Goal: Task Accomplishment & Management: Manage account settings

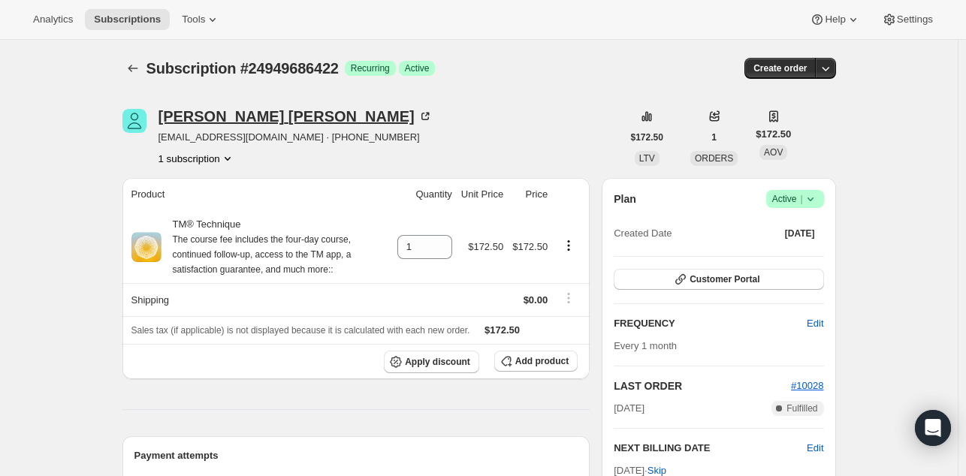
click at [243, 113] on div "[PERSON_NAME]" at bounding box center [296, 116] width 274 height 15
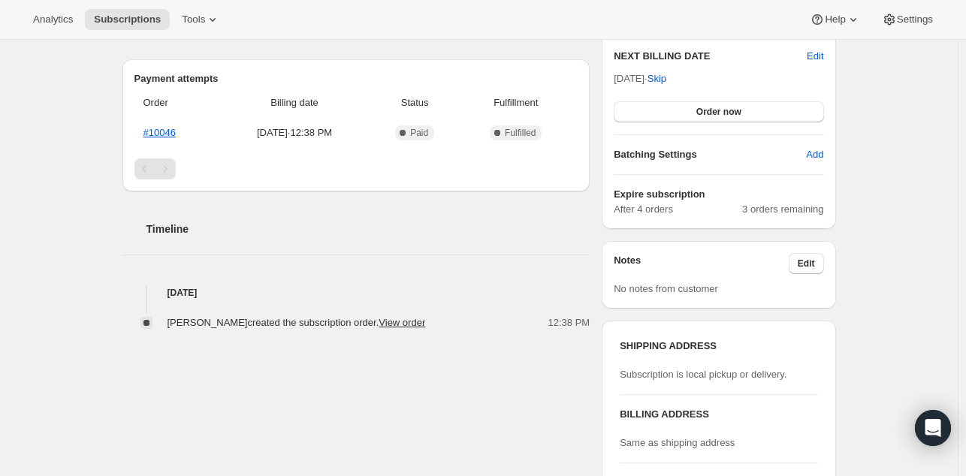
scroll to position [337, 0]
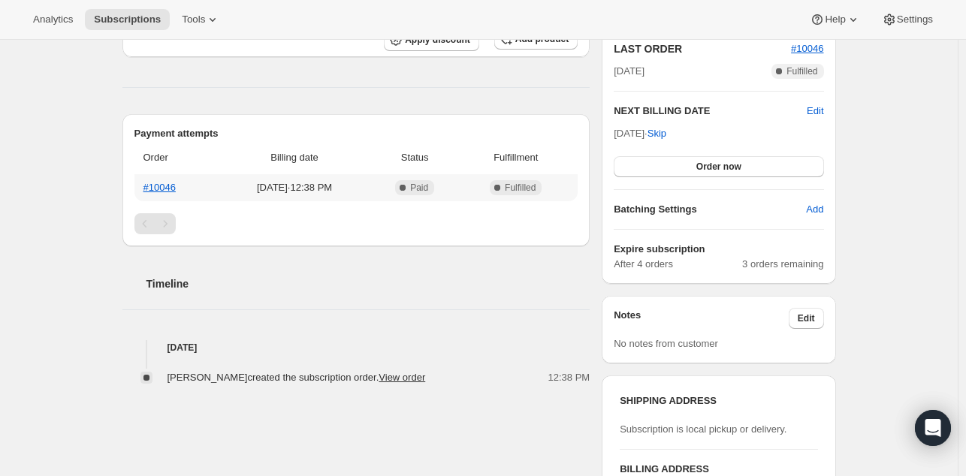
click at [168, 179] on th "#10046" at bounding box center [176, 187] width 84 height 27
click at [168, 185] on link "#10046" at bounding box center [159, 187] width 32 height 11
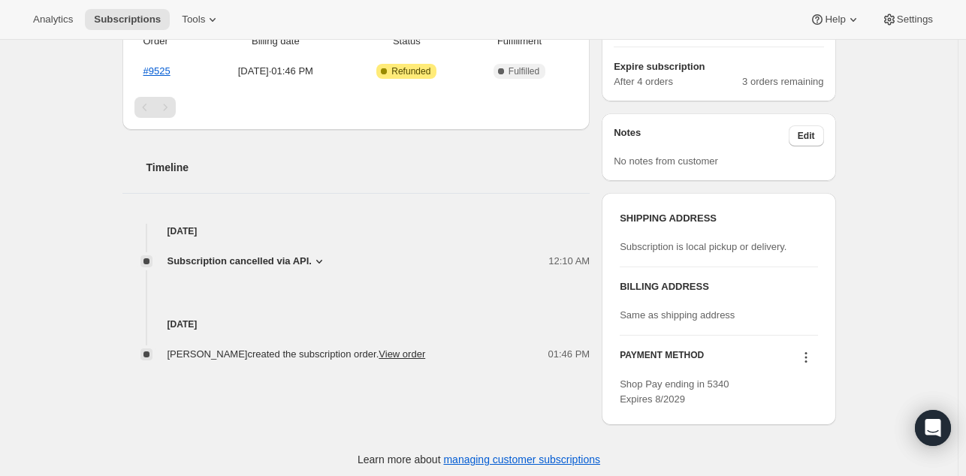
scroll to position [455, 0]
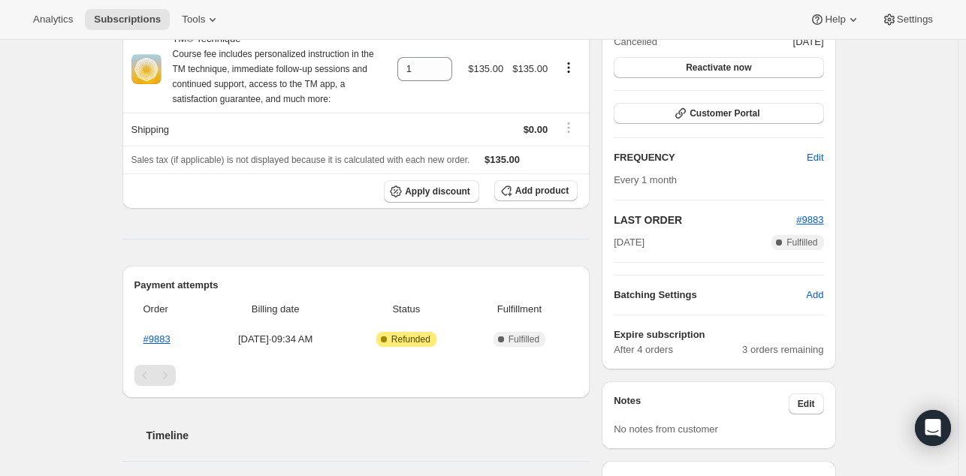
scroll to position [372, 0]
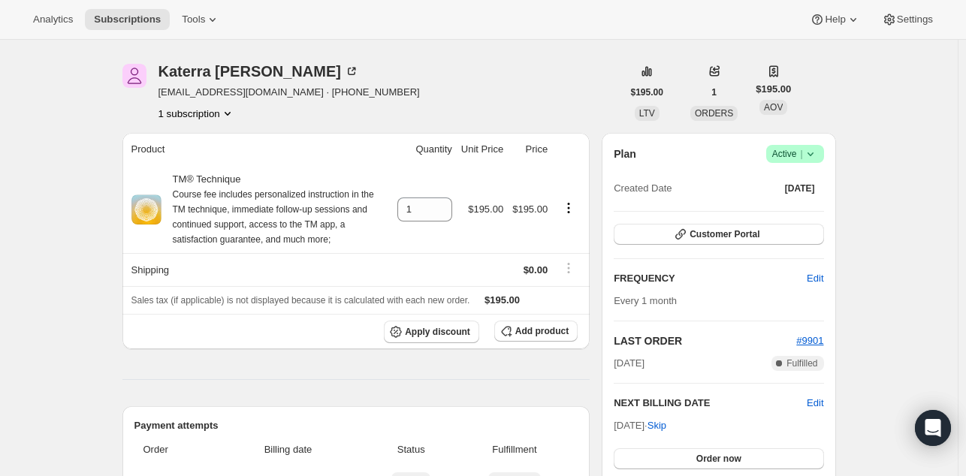
scroll to position [59, 0]
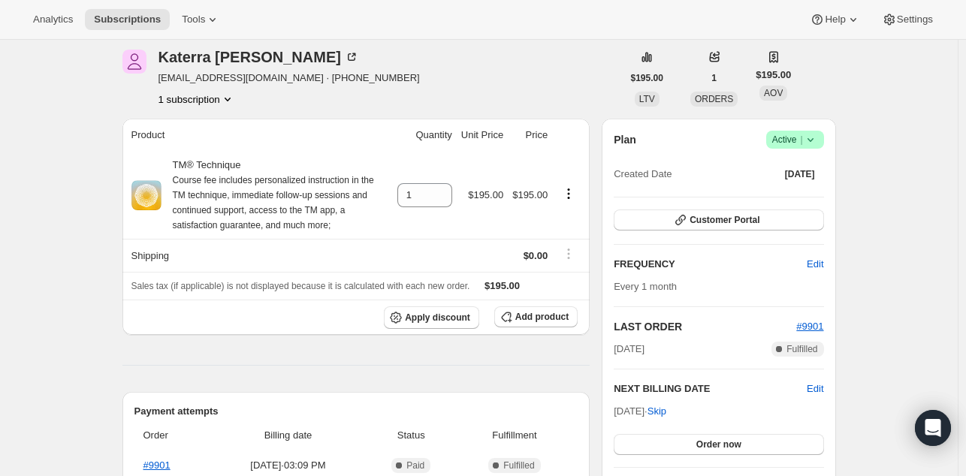
click at [95, 267] on div "Subscription #24876974230. This page is ready Subscription #24876974230 Success…" at bounding box center [479, 461] width 958 height 962
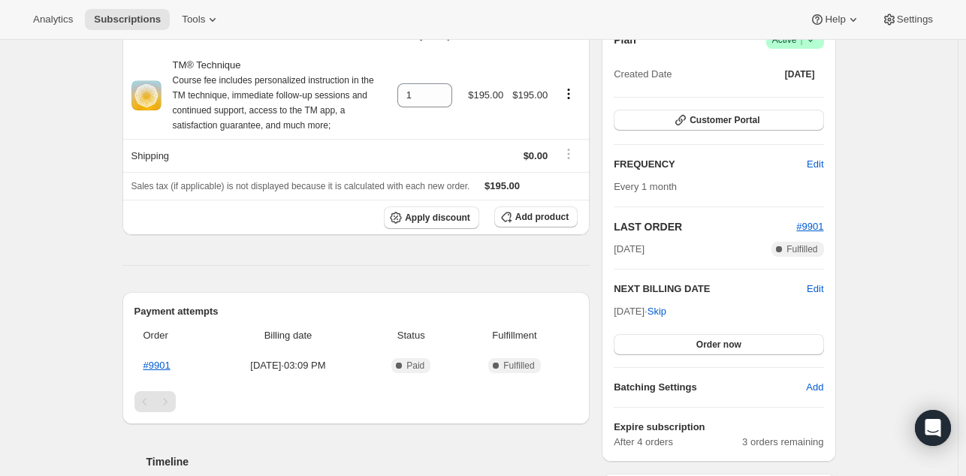
scroll to position [174, 0]
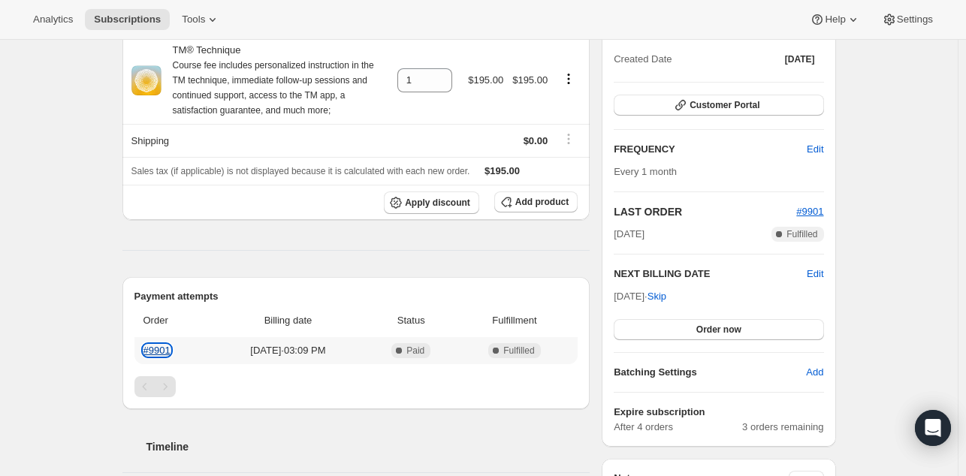
click at [160, 350] on link "#9901" at bounding box center [156, 350] width 27 height 11
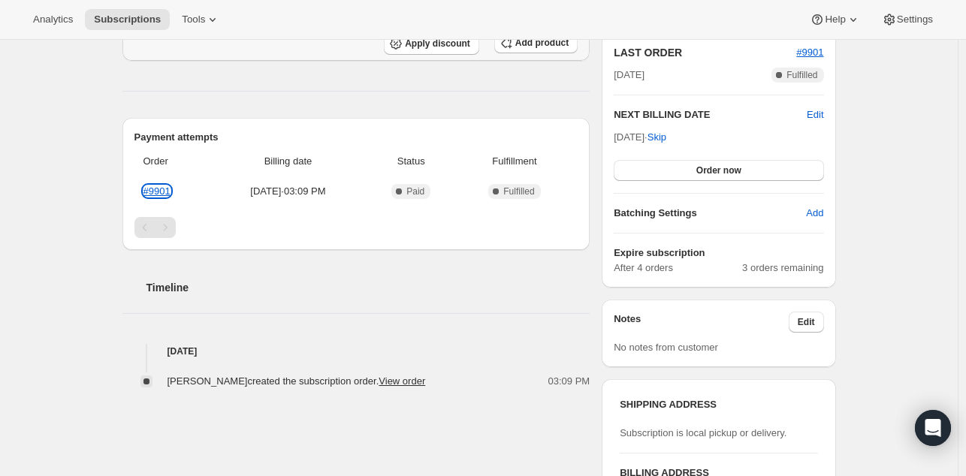
scroll to position [384, 0]
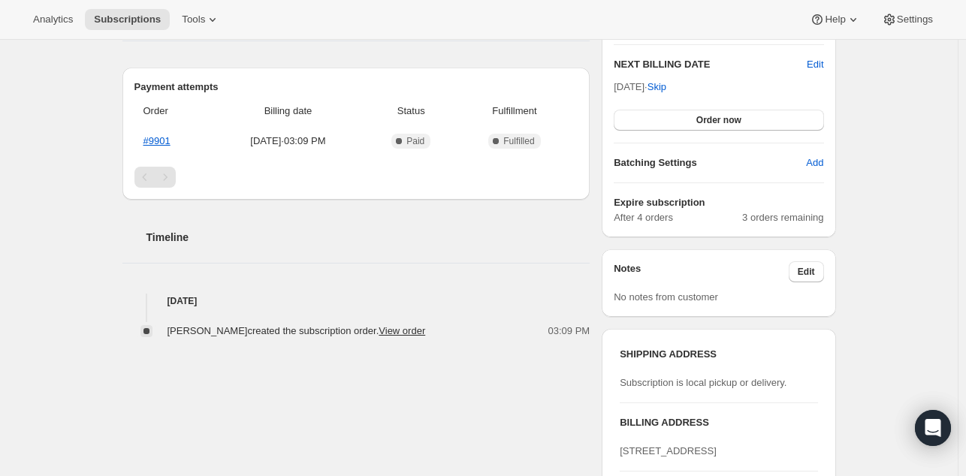
click at [104, 219] on div "Subscription #24876974230. This page is ready Subscription #24876974230 Success…" at bounding box center [479, 137] width 958 height 962
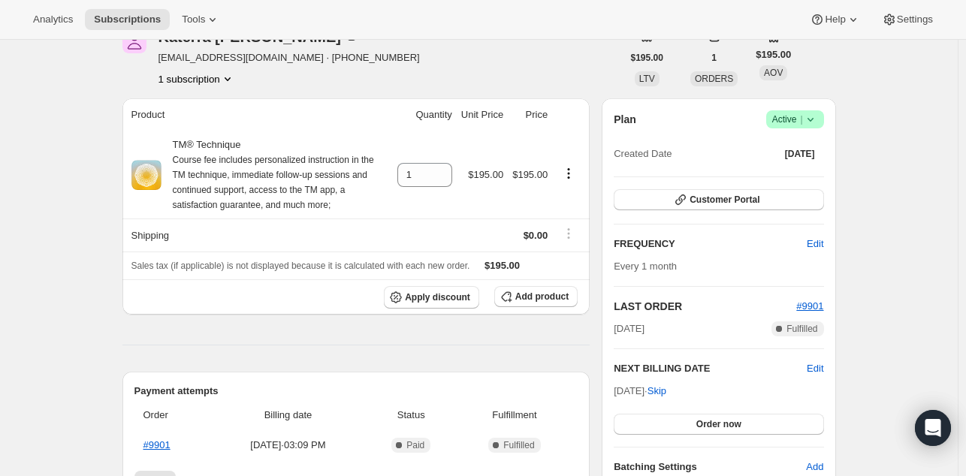
scroll to position [0, 0]
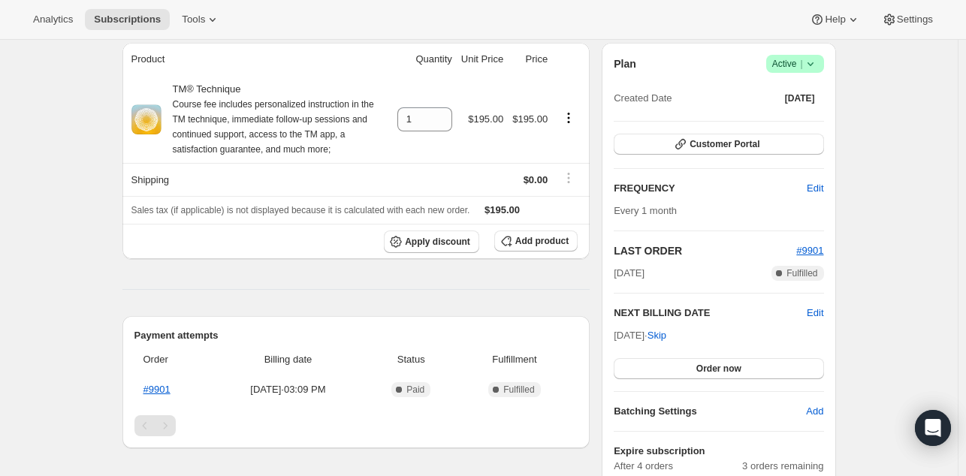
scroll to position [137, 0]
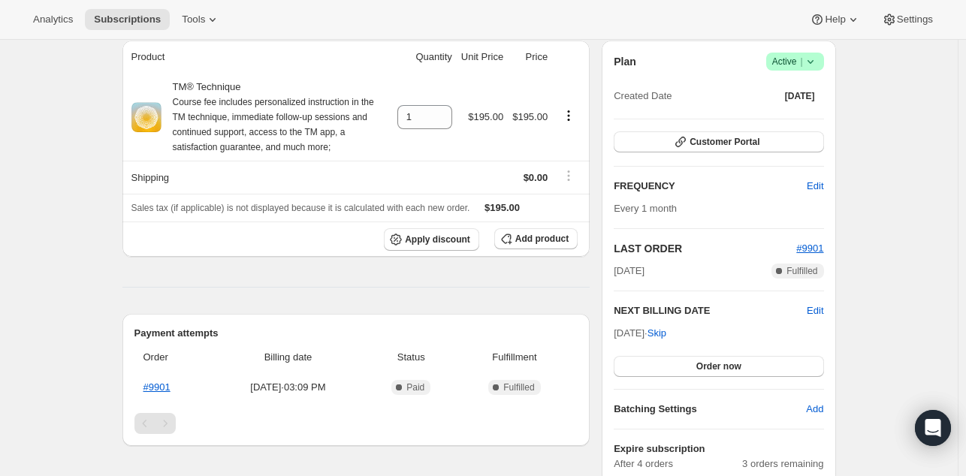
click at [912, 207] on div "Subscription #24876974230. This page is ready Subscription #24876974230 Success…" at bounding box center [479, 383] width 958 height 962
click at [81, 322] on div "Subscription #24876974230. This page is ready Subscription #24876974230 Success…" at bounding box center [479, 383] width 958 height 962
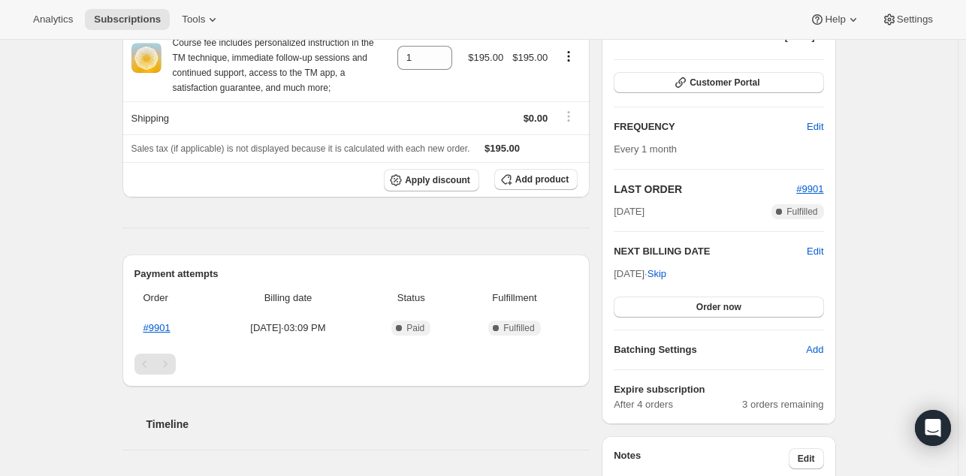
scroll to position [235, 0]
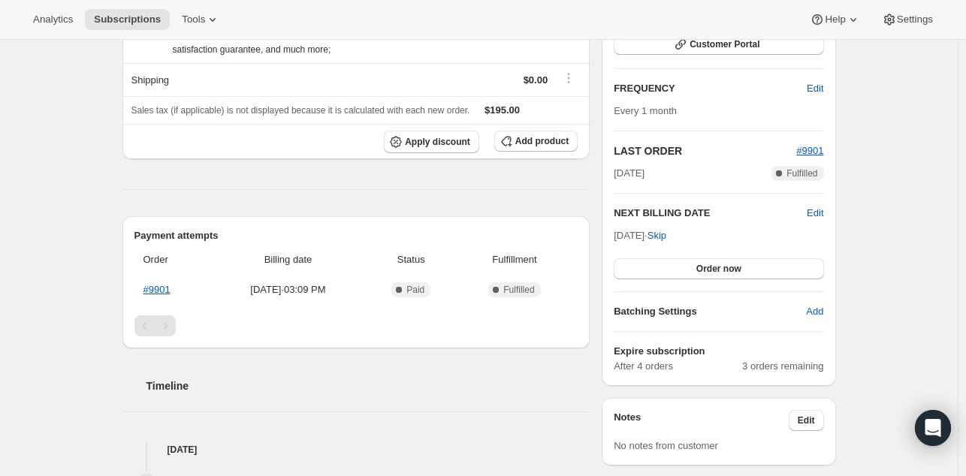
click at [77, 277] on div "Subscription #24876974230. This page is ready Subscription #24876974230 Success…" at bounding box center [479, 286] width 958 height 962
click at [74, 260] on div "Subscription #24876974230. This page is ready Subscription #24876974230 Success…" at bounding box center [479, 286] width 958 height 962
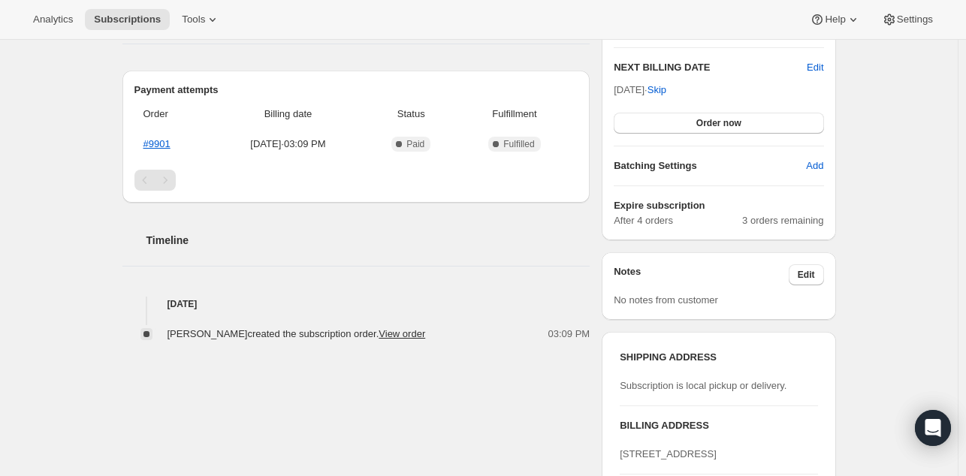
scroll to position [382, 0]
click at [75, 219] on div "Subscription #24876974230. This page is ready Subscription #24876974230 Success…" at bounding box center [479, 139] width 958 height 962
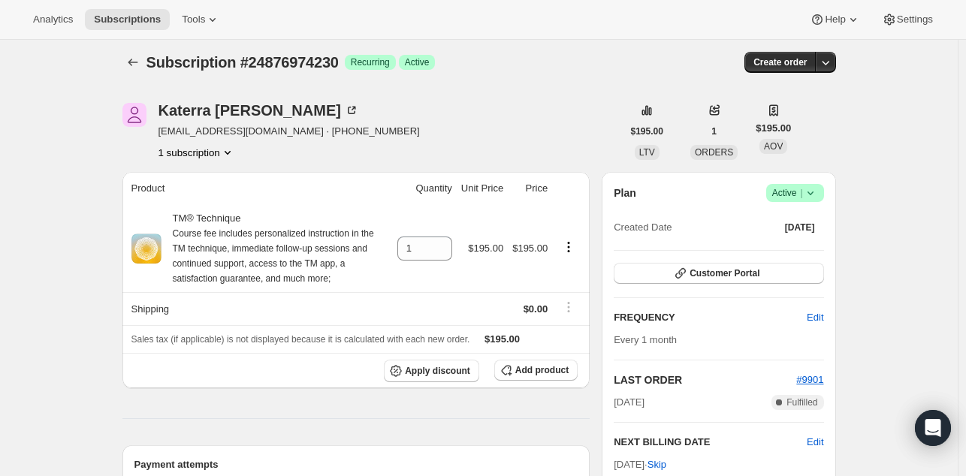
scroll to position [0, 0]
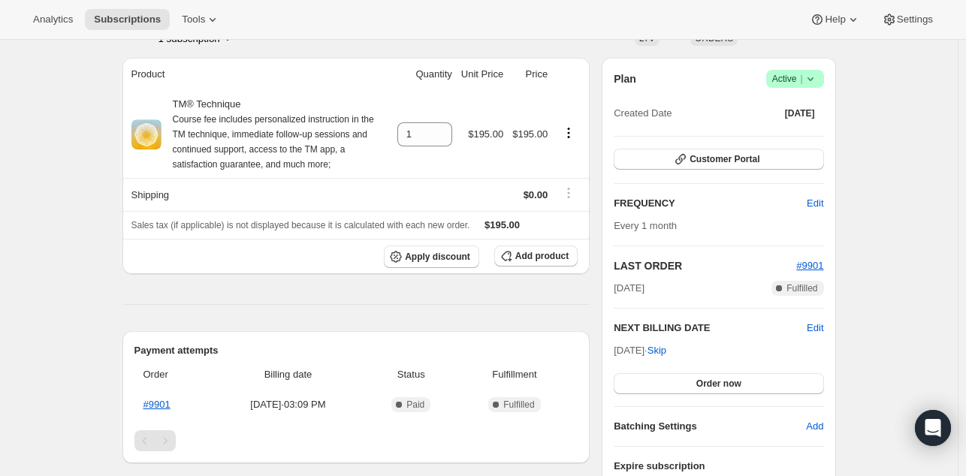
scroll to position [123, 0]
